Goal: Information Seeking & Learning: Find specific page/section

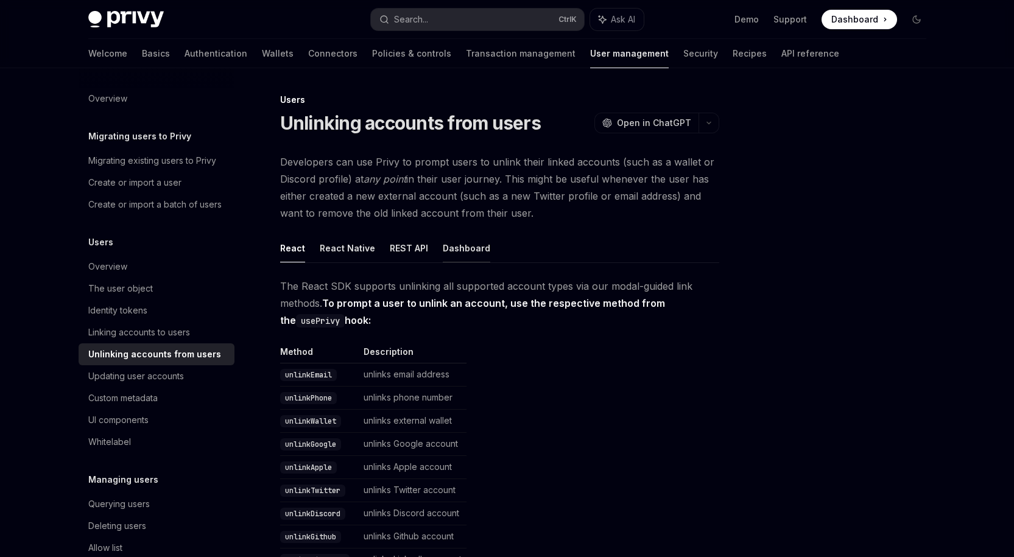
click at [455, 250] on button "Dashboard" at bounding box center [467, 248] width 48 height 29
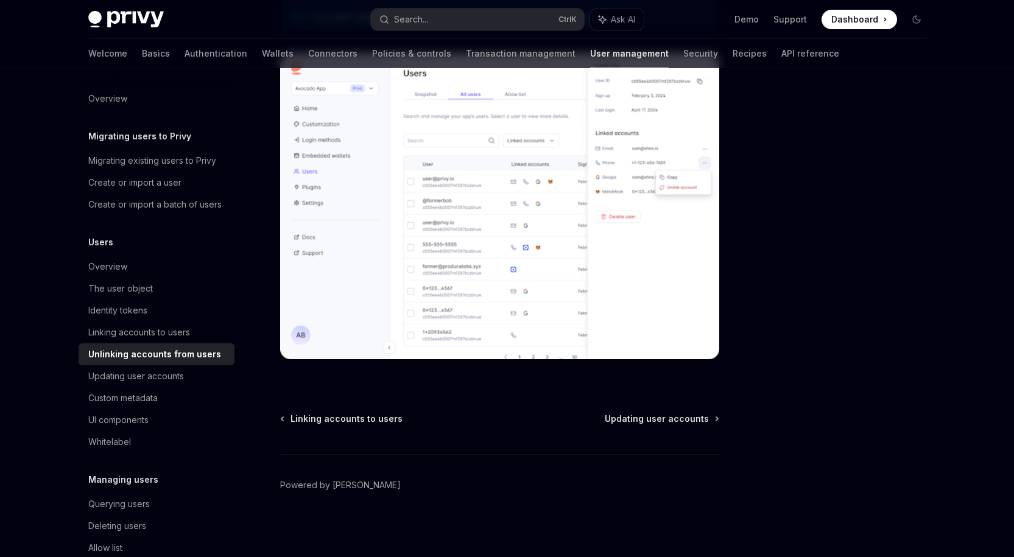
scroll to position [404, 0]
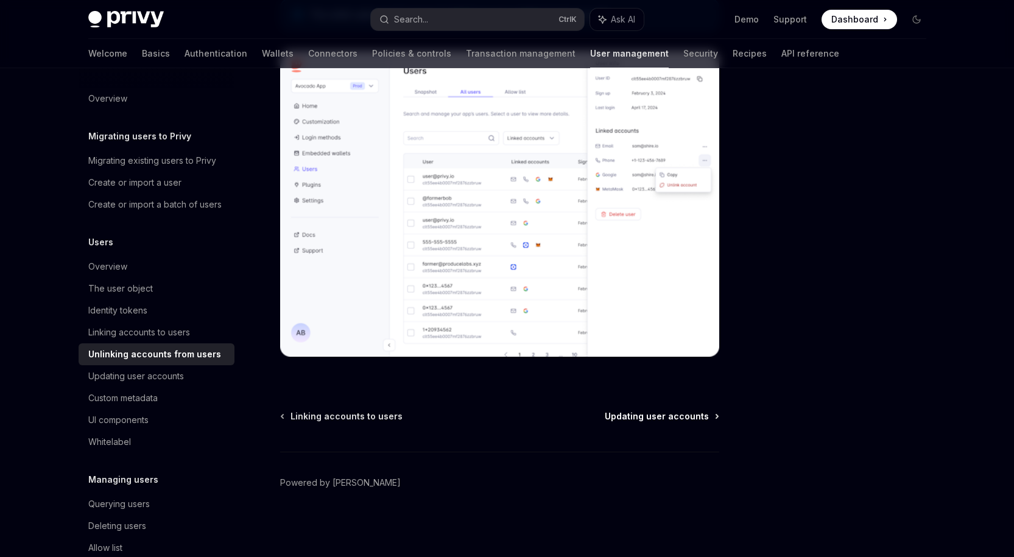
click at [694, 422] on span "Updating user accounts" at bounding box center [657, 417] width 104 height 12
type textarea "*"
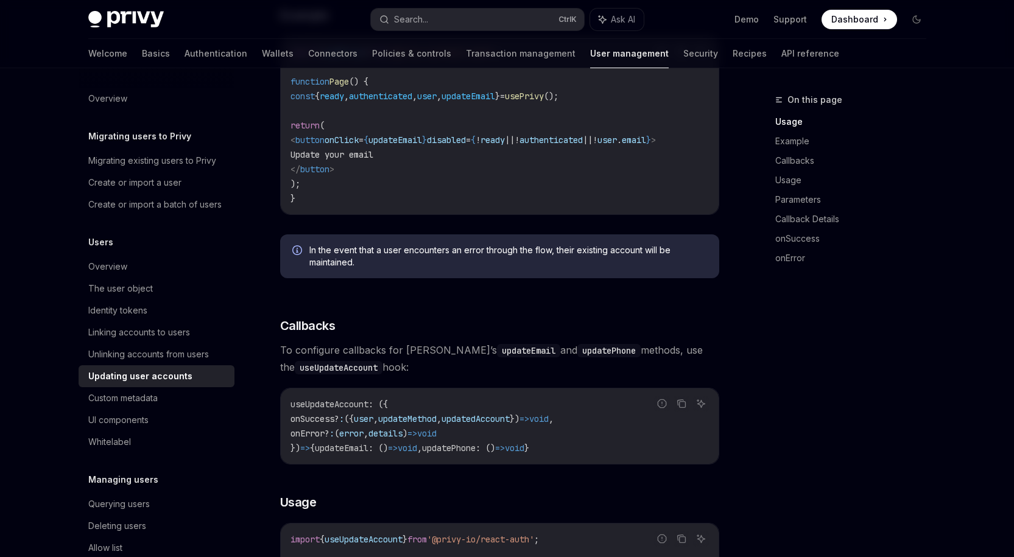
scroll to position [670, 0]
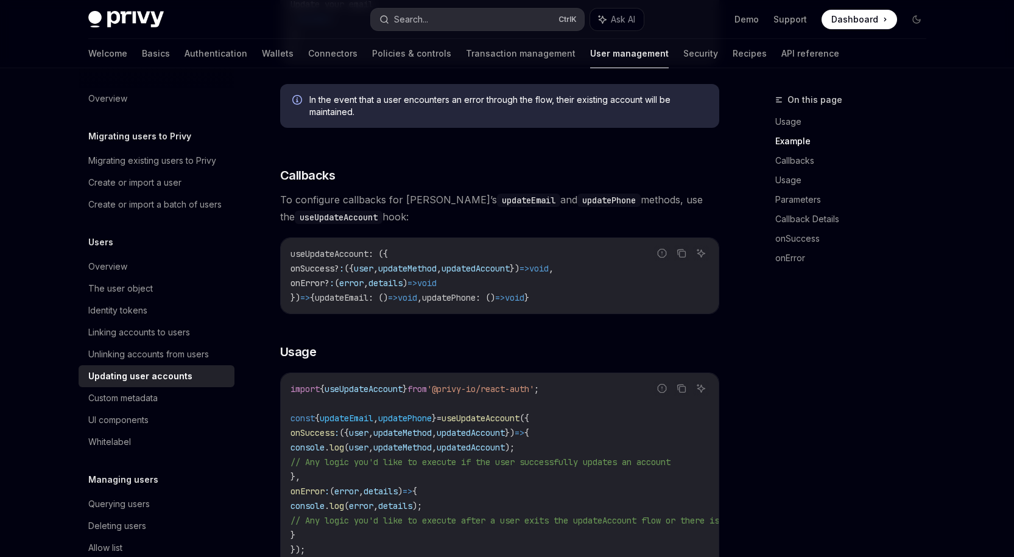
click at [408, 25] on div "Search..." at bounding box center [411, 19] width 34 height 15
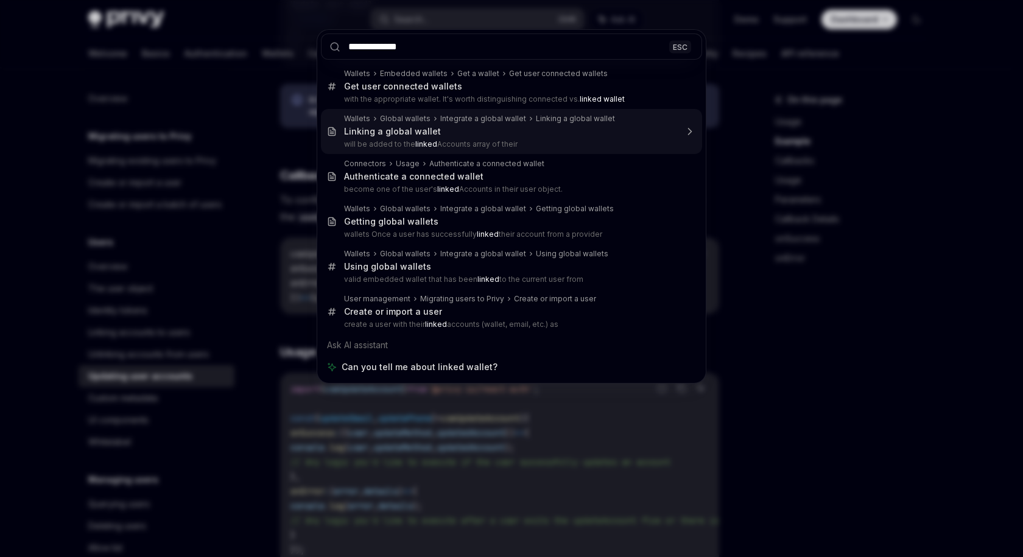
type input "**********"
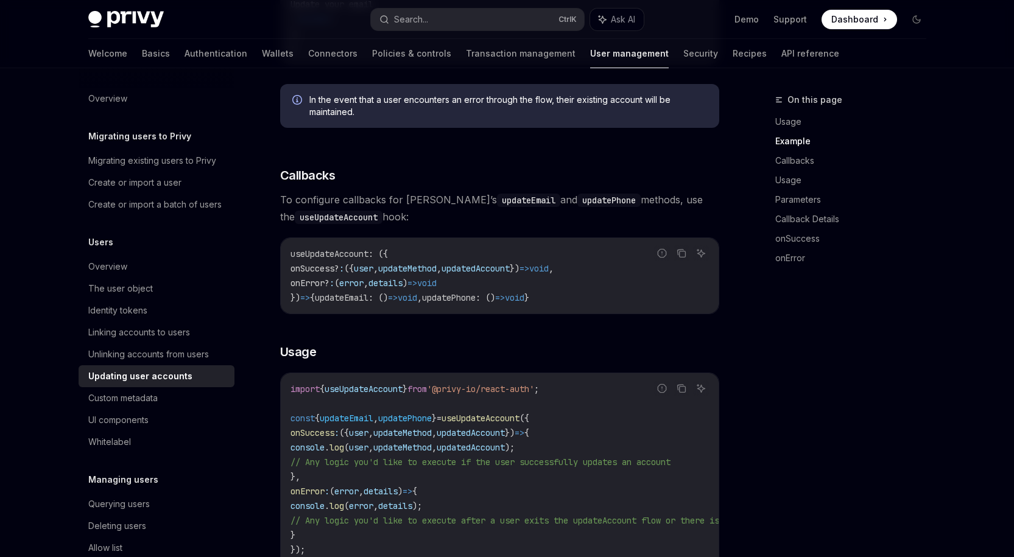
type textarea "*"
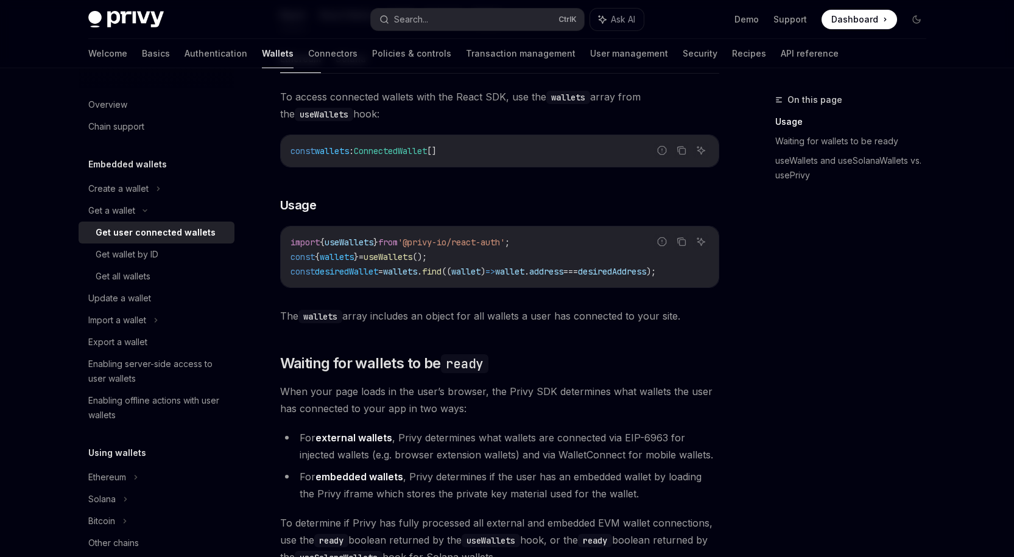
scroll to position [434, 0]
